Goal: Transaction & Acquisition: Purchase product/service

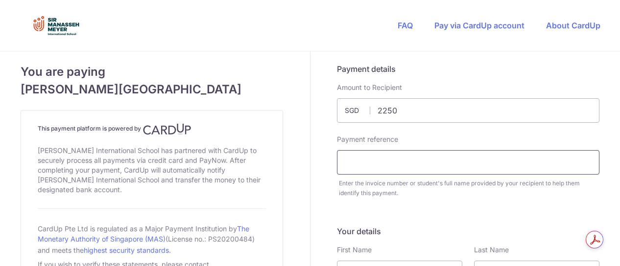
type input "2250.00"
drag, startPoint x: 0, startPoint y: 0, endPoint x: 386, endPoint y: 165, distance: 420.0
click at [386, 165] on input "text" at bounding box center [468, 162] width 262 height 24
paste input "IN24257407"
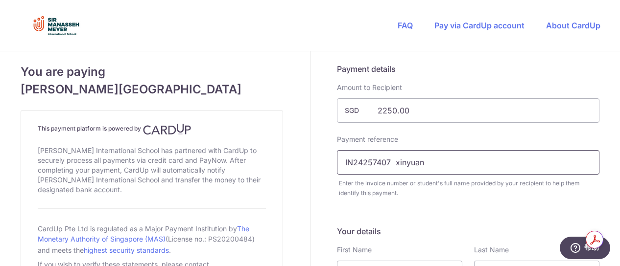
type input "IN24257407 xinyuan"
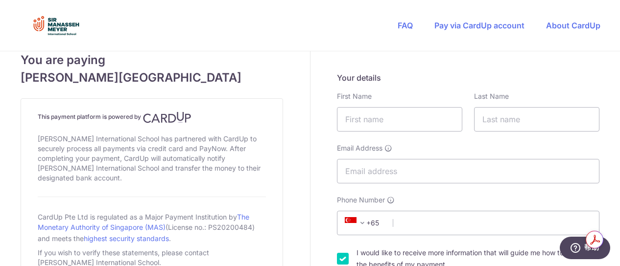
scroll to position [176, 0]
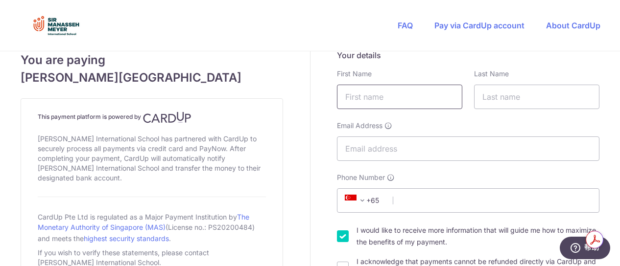
click at [395, 93] on input "text" at bounding box center [399, 97] width 125 height 24
type input "zhongcao"
type input "yuan"
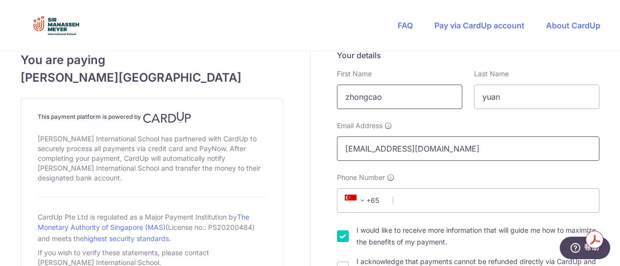
type input "[EMAIL_ADDRESS][DOMAIN_NAME]"
click at [442, 207] on input "Phone Number" at bounding box center [468, 200] width 262 height 24
type input "98527156"
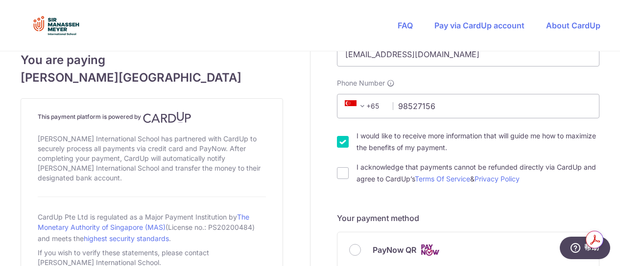
scroll to position [274, 0]
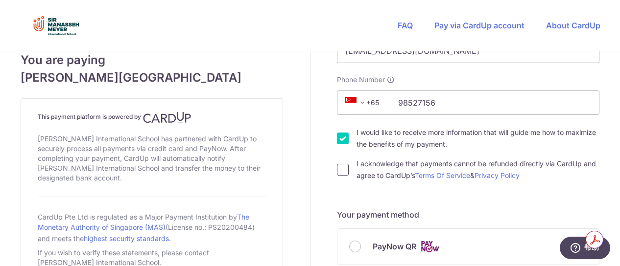
click at [339, 172] on input "I acknowledge that payments cannot be refunded directly via CardUp and agree to…" at bounding box center [343, 170] width 12 height 12
checkbox input "true"
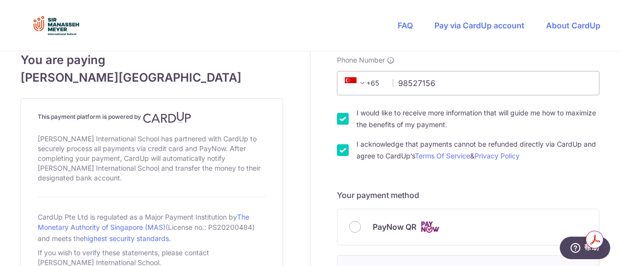
scroll to position [352, 0]
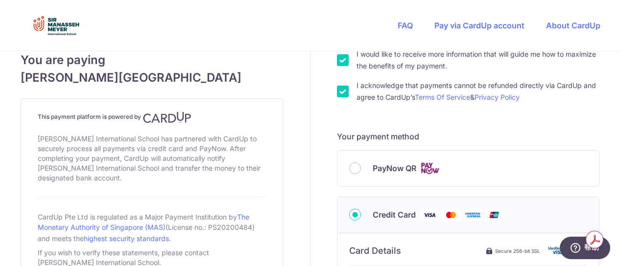
click at [352, 174] on div "PayNow QR" at bounding box center [467, 169] width 261 height 36
click at [352, 167] on input "PayNow QR" at bounding box center [355, 169] width 12 height 12
radio input "true"
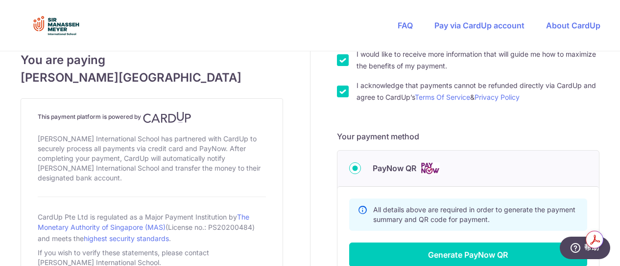
radio input "true"
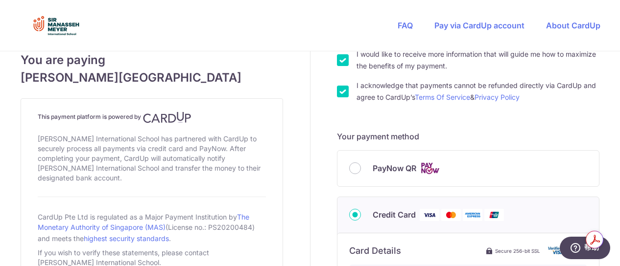
scroll to position [493, 0]
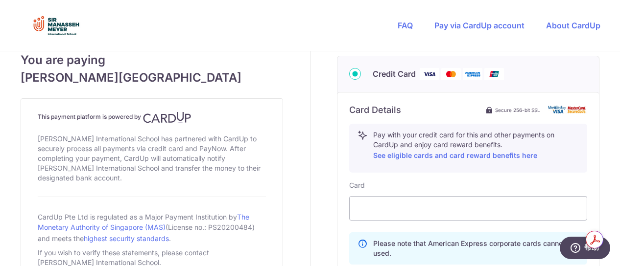
click at [349, 22] on input "PayNow QR" at bounding box center [355, 28] width 12 height 12
radio input "true"
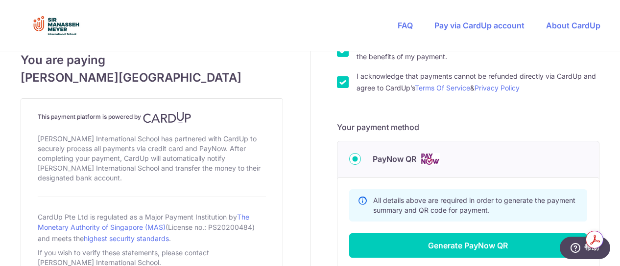
click at [306, 193] on div "You are paying [PERSON_NAME] International School This payment platform is powe…" at bounding box center [152, 45] width 316 height 710
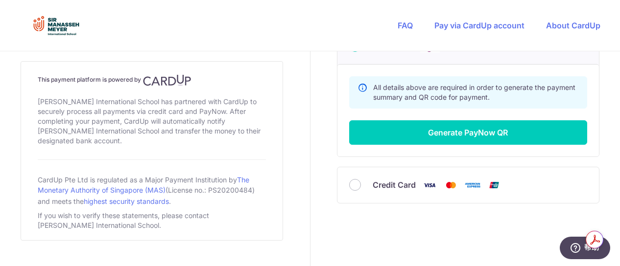
scroll to position [493, 0]
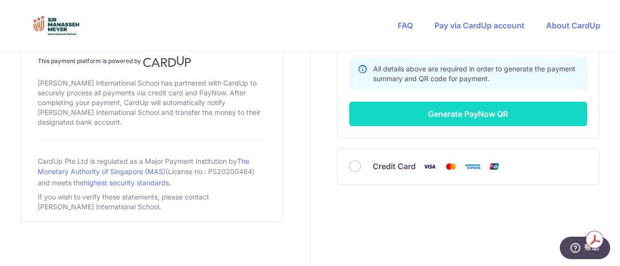
click at [441, 116] on button "Generate PayNow QR" at bounding box center [468, 114] width 238 height 24
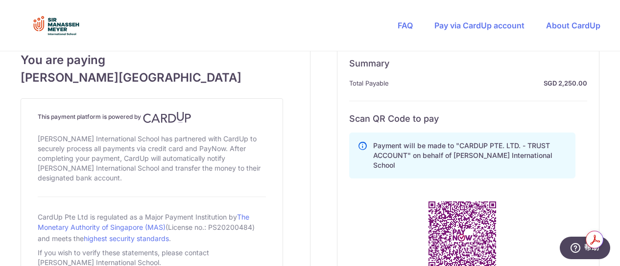
click at [377, 232] on div "Payment will be made to "CARDUP PTE. LTD. - TRUST ACCOUNT" on behalf of [PERSON…" at bounding box center [462, 242] width 226 height 227
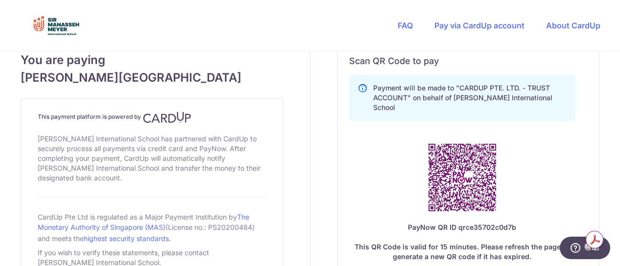
scroll to position [552, 0]
